Goal: Information Seeking & Learning: Check status

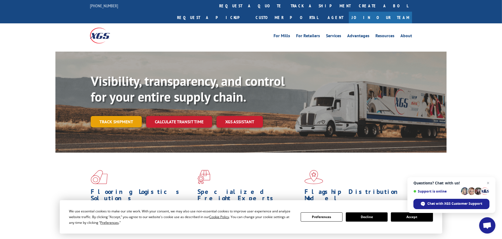
click at [119, 116] on link "Track shipment" at bounding box center [116, 121] width 51 height 11
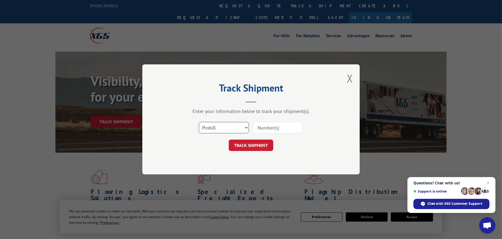
click at [227, 128] on select "Select category... Probill BOL PO" at bounding box center [224, 127] width 50 height 11
select select "po"
click at [199, 122] on select "Select category... Probill BOL PO" at bounding box center [224, 127] width 50 height 11
click at [285, 125] on input at bounding box center [278, 127] width 50 height 11
paste input "67549902"
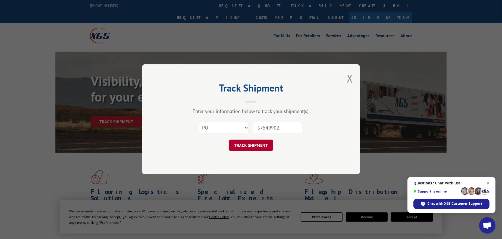
type input "67549902"
click at [255, 148] on button "TRACK SHIPMENT" at bounding box center [251, 145] width 45 height 11
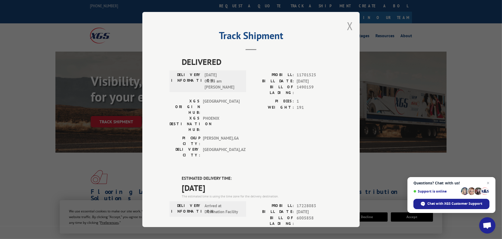
click at [347, 24] on button "Close modal" at bounding box center [350, 26] width 6 height 14
